Goal: Task Accomplishment & Management: Use online tool/utility

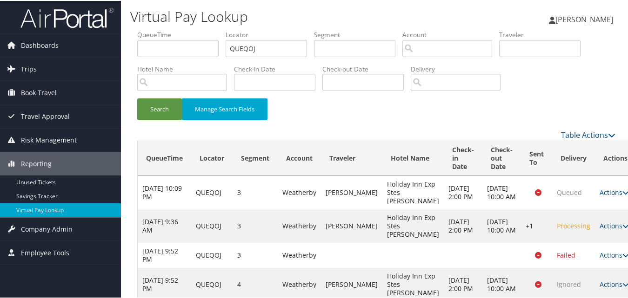
click at [214, 29] on ul "QueueTime Locator QUEQOJ Segment Account Traveler Hotel Name Check-in Date Chec…" at bounding box center [376, 29] width 478 height 0
type input "EAQIFY"
click at [137, 98] on button "Search" at bounding box center [159, 109] width 45 height 22
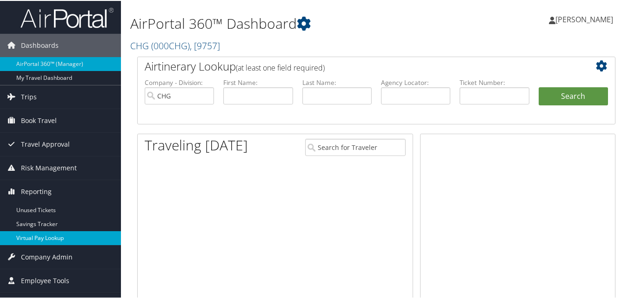
click at [39, 235] on link "Virtual Pay Lookup" at bounding box center [60, 238] width 121 height 14
click at [58, 240] on link "Virtual Pay Lookup" at bounding box center [60, 238] width 121 height 14
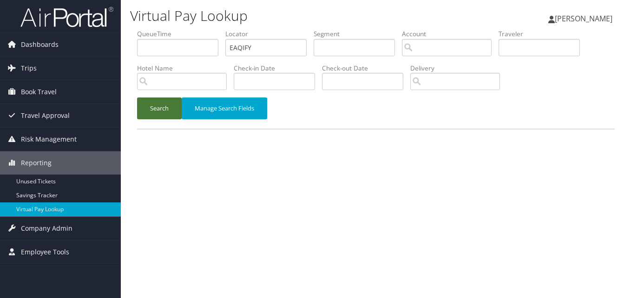
type input "EAQIFY"
click at [159, 107] on button "Search" at bounding box center [159, 109] width 45 height 22
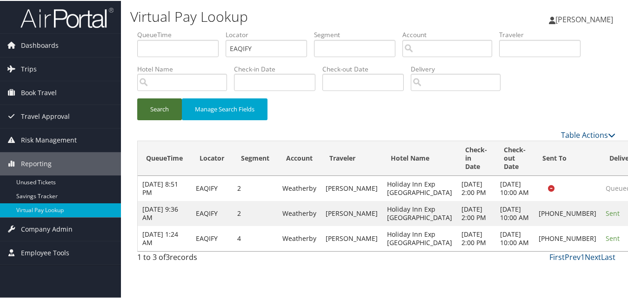
scroll to position [44, 0]
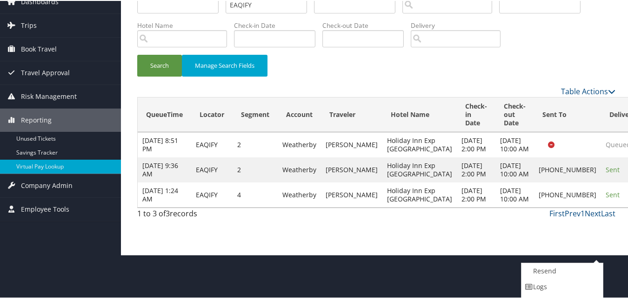
scroll to position [72, 0]
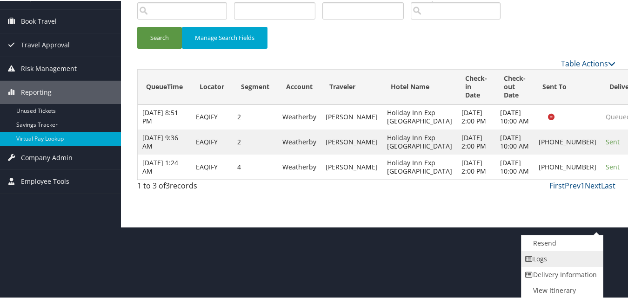
click at [542, 263] on link "Logs" at bounding box center [560, 259] width 79 height 16
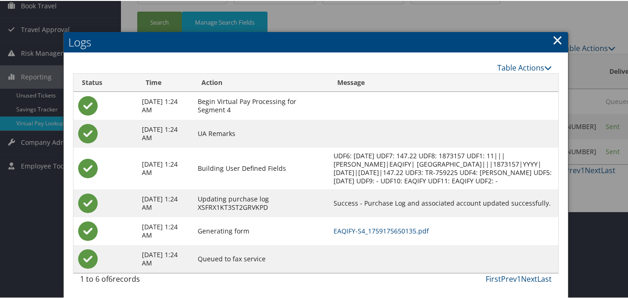
scroll to position [104, 0]
click at [429, 231] on link "EAQIFY-S4_1759175650135.pdf" at bounding box center [380, 230] width 95 height 9
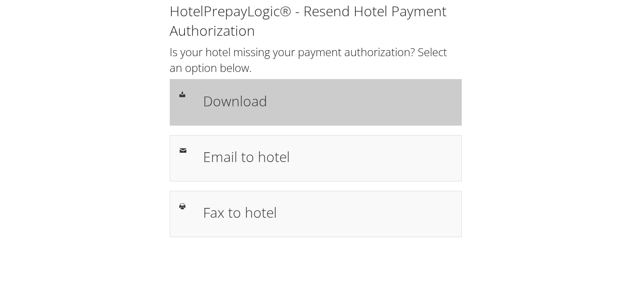
click at [291, 98] on h1 "Download" at bounding box center [327, 101] width 249 height 21
click at [273, 113] on div "Download" at bounding box center [327, 102] width 263 height 27
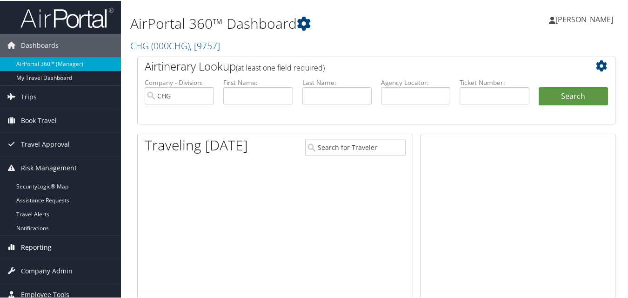
click at [36, 241] on span "Reporting" at bounding box center [36, 246] width 31 height 23
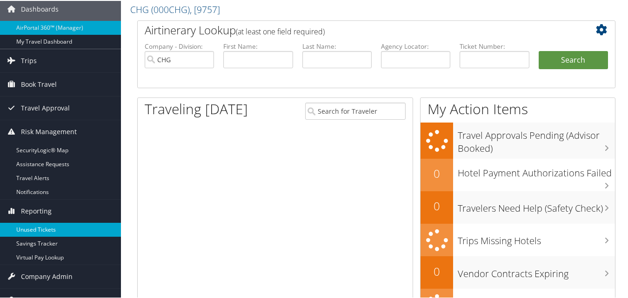
scroll to position [46, 0]
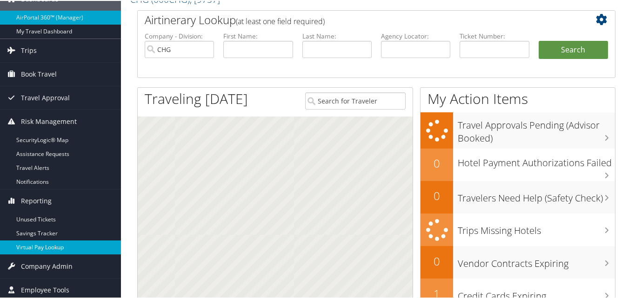
click at [55, 244] on link "Virtual Pay Lookup" at bounding box center [60, 247] width 121 height 14
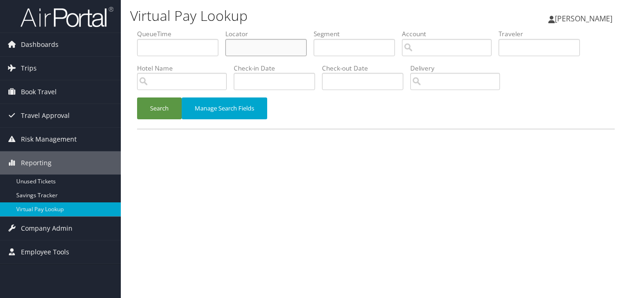
click at [283, 56] on input "text" at bounding box center [265, 47] width 81 height 17
paste input "[PERSON_NAME][EMAIL_ADDRESS][PERSON_NAME][DOMAIN_NAME]"
type input "[PERSON_NAME][EMAIL_ADDRESS][PERSON_NAME][DOMAIN_NAME]"
drag, startPoint x: 304, startPoint y: 49, endPoint x: 219, endPoint y: 46, distance: 85.6
click at [219, 29] on ul "QueueTime Locator [PERSON_NAME][EMAIL_ADDRESS][PERSON_NAME][DOMAIN_NAME] Segmen…" at bounding box center [376, 29] width 478 height 0
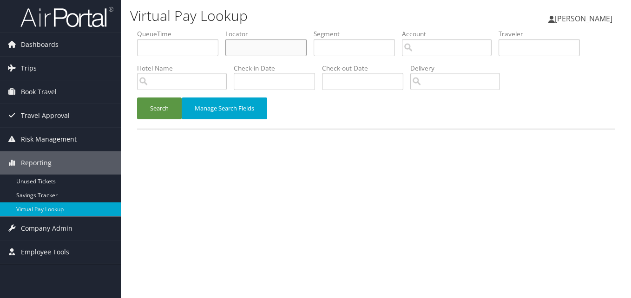
paste input "DOAGRJ"
type input "DOAGRJ"
click at [143, 102] on button "Search" at bounding box center [159, 109] width 45 height 22
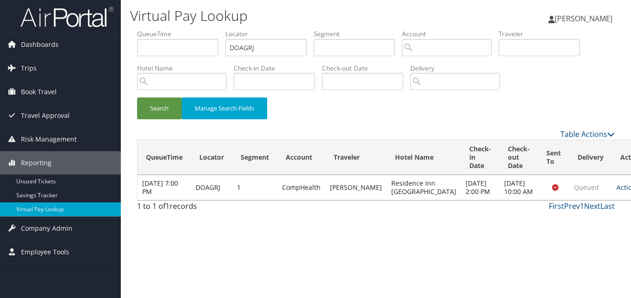
click at [617, 192] on link "Actions" at bounding box center [631, 187] width 29 height 9
click at [579, 225] on link "Logs" at bounding box center [576, 226] width 59 height 16
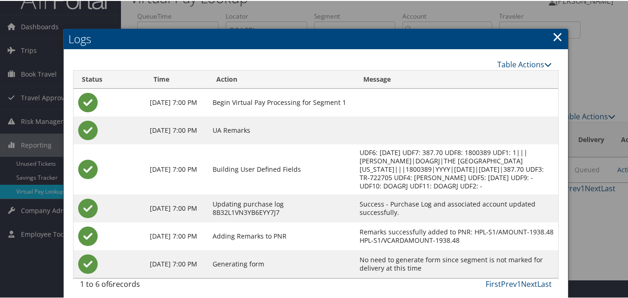
scroll to position [24, 0]
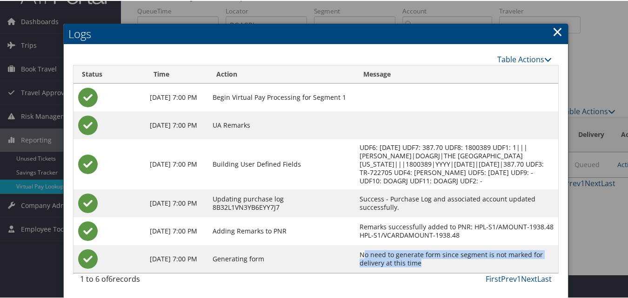
drag, startPoint x: 357, startPoint y: 253, endPoint x: 422, endPoint y: 260, distance: 65.4
click at [422, 260] on td "No need to generate form since segment is not marked for delivery at this time" at bounding box center [456, 258] width 203 height 28
drag, startPoint x: 422, startPoint y: 260, endPoint x: 436, endPoint y: 264, distance: 14.8
click at [436, 264] on td "No need to generate form since segment is not marked for delivery at this time" at bounding box center [456, 258] width 203 height 28
copy td "No need to generate form since segment is not marked for delivery at this time"
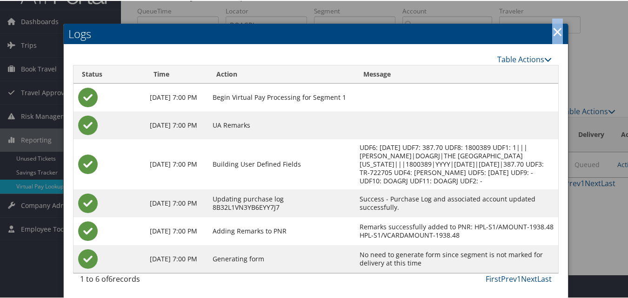
drag, startPoint x: 554, startPoint y: 33, endPoint x: 560, endPoint y: 32, distance: 6.3
click at [560, 32] on div "Logs Table Actions Loading... Status Time Action Message [DATE] 7:00 PM Begin V…" at bounding box center [315, 161] width 505 height 276
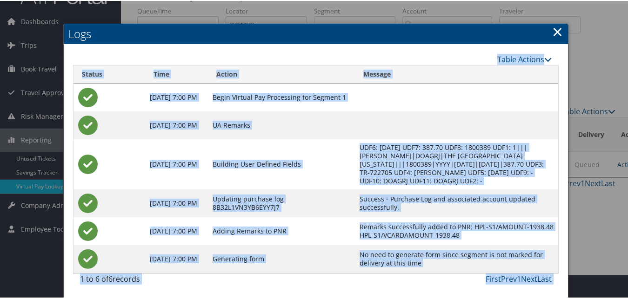
drag, startPoint x: 560, startPoint y: 32, endPoint x: 551, endPoint y: 29, distance: 9.1
click at [552, 29] on link "×" at bounding box center [557, 30] width 11 height 19
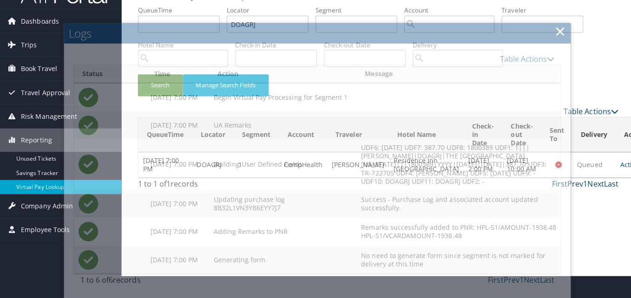
scroll to position [0, 0]
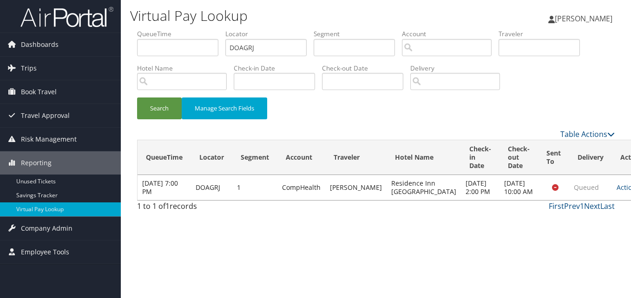
click at [399, 250] on div "Virtual Pay Lookup [PERSON_NAME] [PERSON_NAME] My Settings Travel Agency Contac…" at bounding box center [376, 149] width 510 height 298
